Goal: Navigation & Orientation: Find specific page/section

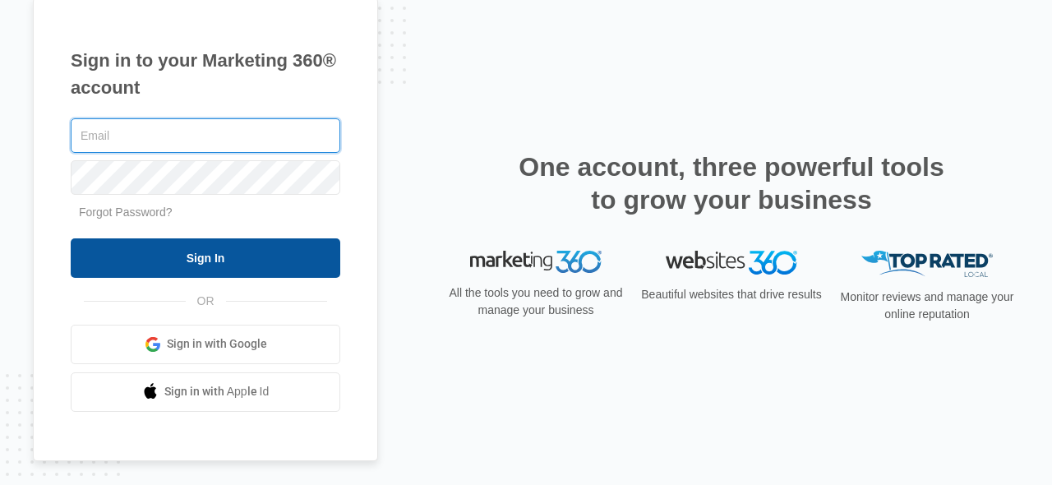
type input "[EMAIL_ADDRESS][DOMAIN_NAME]"
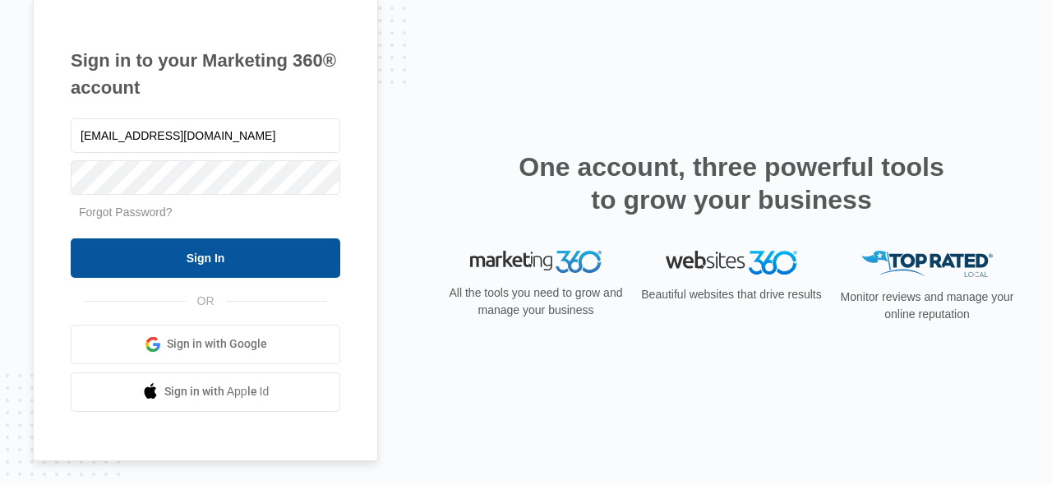
click at [271, 247] on input "Sign In" at bounding box center [206, 257] width 270 height 39
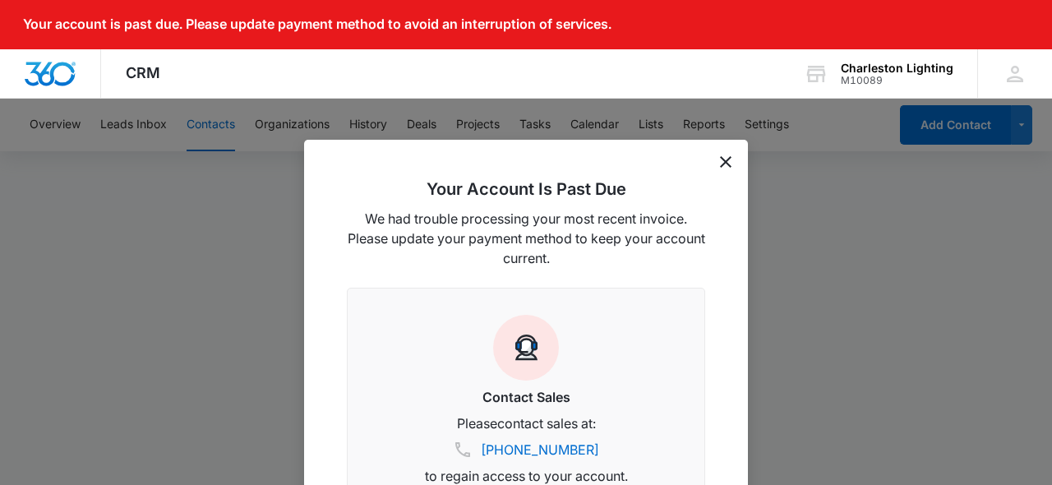
click at [723, 167] on icon "dismiss this dialog" at bounding box center [726, 162] width 12 height 12
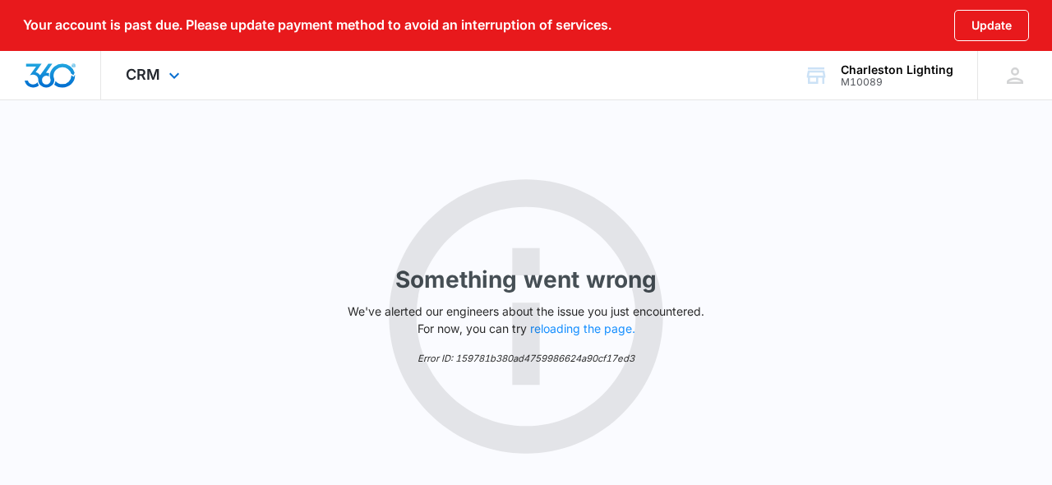
click at [57, 73] on img "Dashboard" at bounding box center [50, 75] width 53 height 25
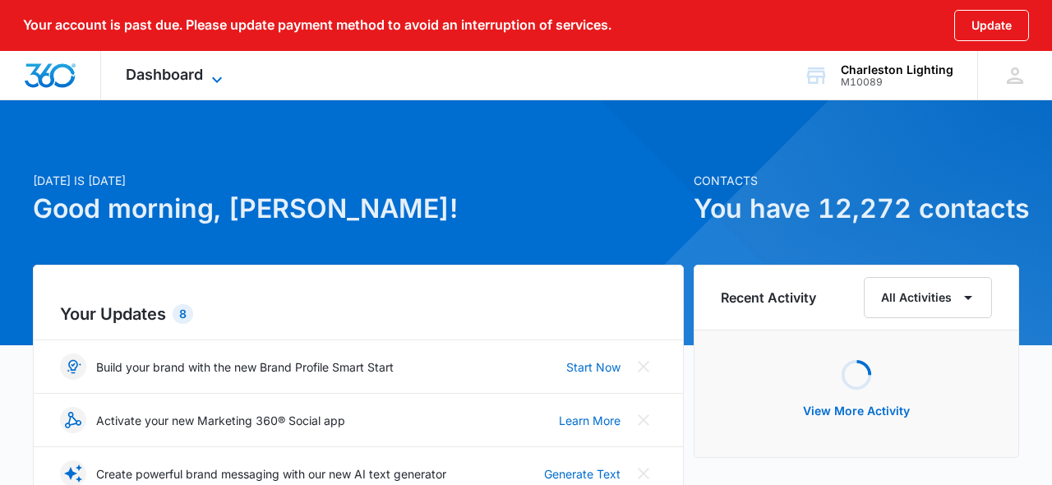
click at [216, 81] on icon at bounding box center [217, 79] width 10 height 6
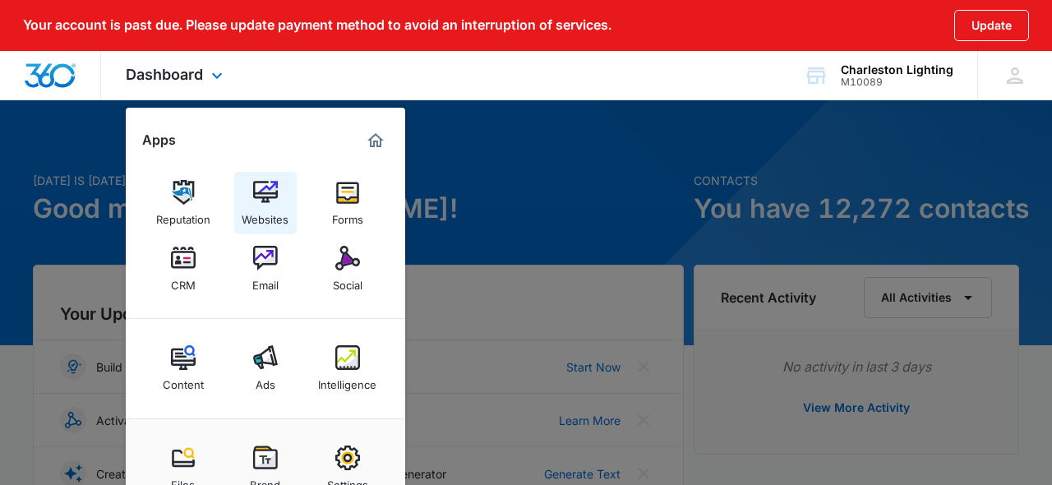
click at [267, 189] on img at bounding box center [265, 192] width 25 height 25
